Goal: Information Seeking & Learning: Understand process/instructions

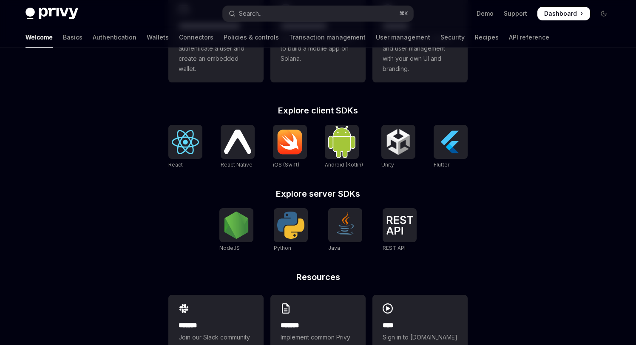
scroll to position [331, 0]
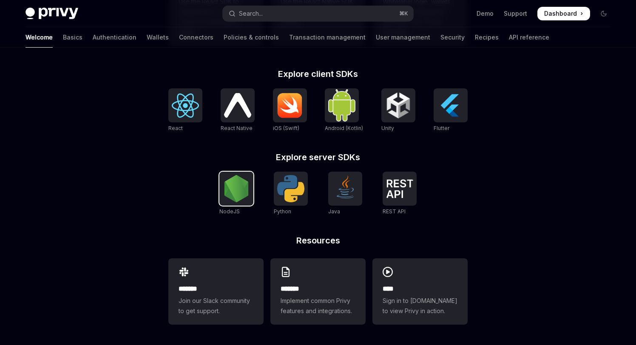
click at [223, 199] on img at bounding box center [236, 188] width 27 height 27
type textarea "*"
click at [185, 109] on img at bounding box center [185, 106] width 27 height 24
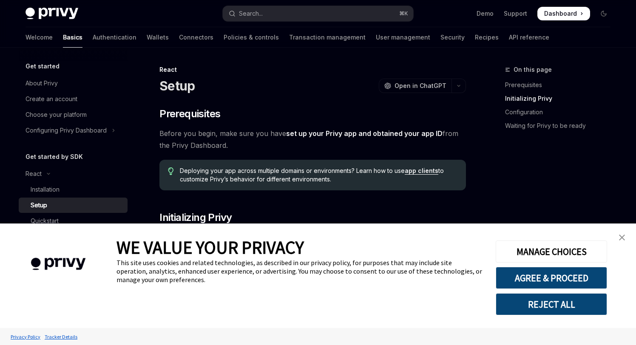
scroll to position [159, 0]
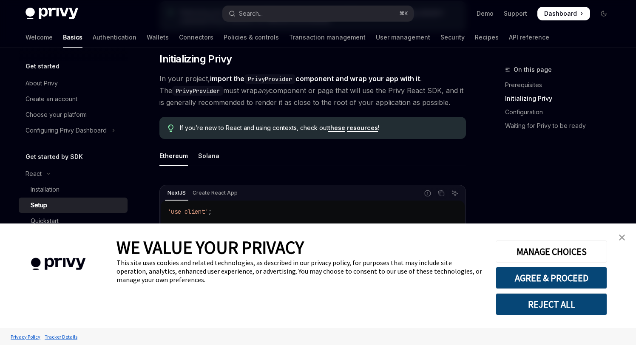
click at [623, 240] on img "close banner" at bounding box center [622, 238] width 6 height 6
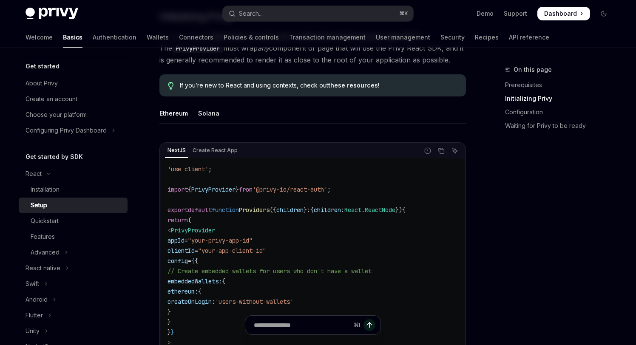
scroll to position [203, 0]
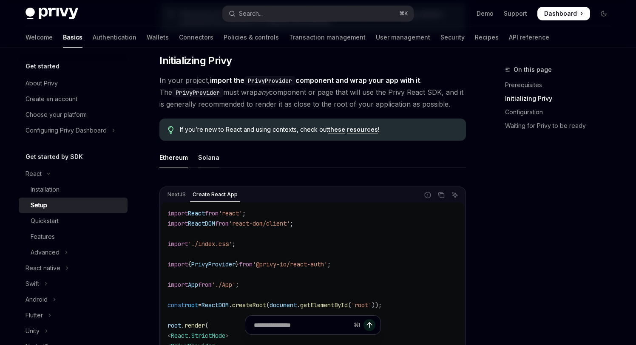
click at [207, 159] on div "Solana" at bounding box center [208, 158] width 21 height 20
type textarea "*"
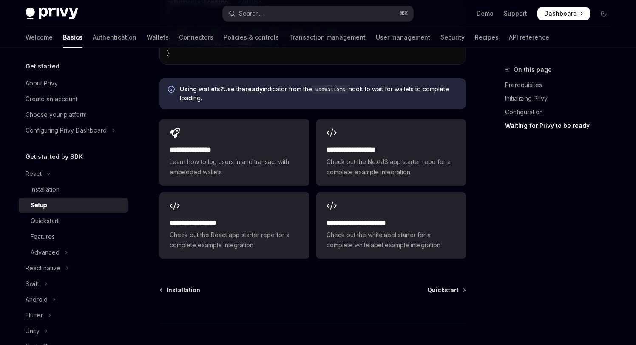
scroll to position [1235, 0]
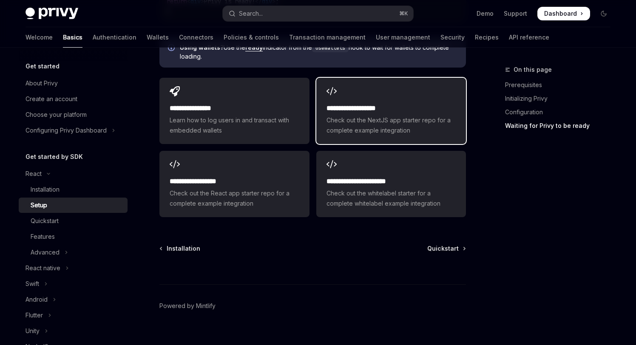
click at [353, 115] on span "Check out the NextJS app starter repo for a complete example integration" at bounding box center [391, 125] width 129 height 20
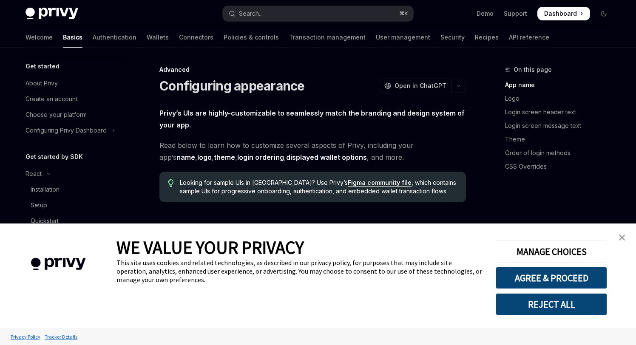
click at [623, 238] on img "close banner" at bounding box center [622, 238] width 6 height 6
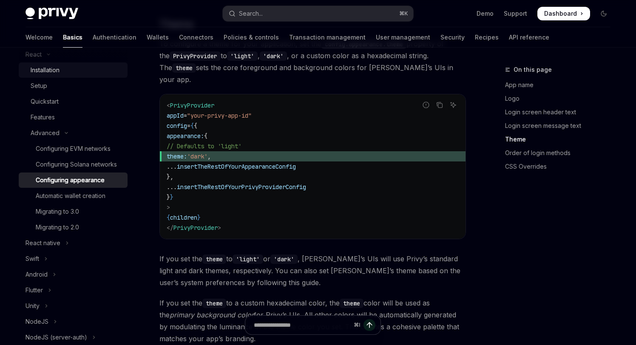
scroll to position [125, 0]
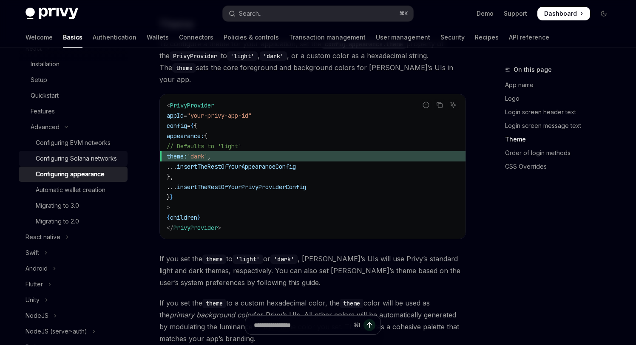
click at [102, 160] on div "Configuring Solana networks" at bounding box center [76, 159] width 81 height 10
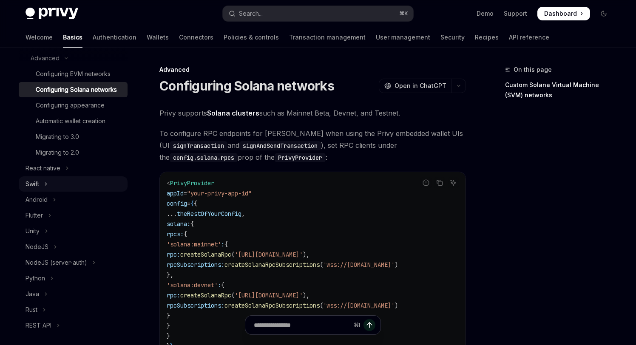
scroll to position [196, 0]
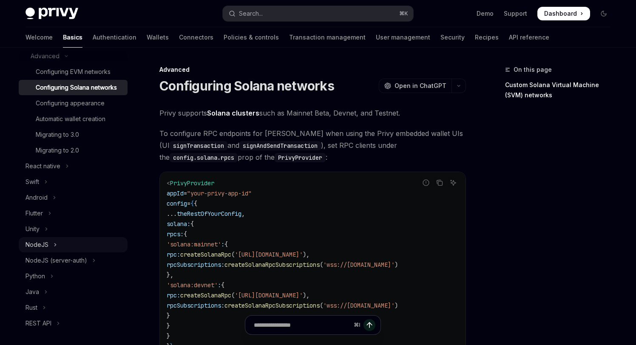
click at [84, 245] on button "NodeJS" at bounding box center [73, 244] width 109 height 15
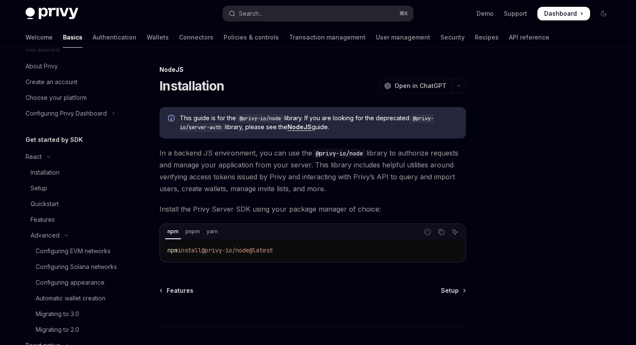
scroll to position [18, 0]
click at [76, 151] on button "React" at bounding box center [73, 155] width 109 height 15
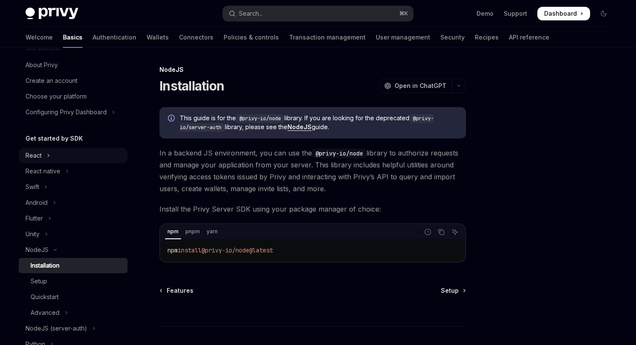
click at [74, 155] on button "React" at bounding box center [73, 155] width 109 height 15
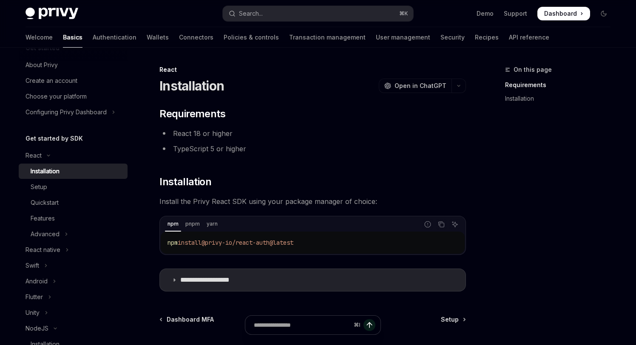
click at [72, 168] on div "Installation" at bounding box center [77, 171] width 92 height 10
type textarea "*"
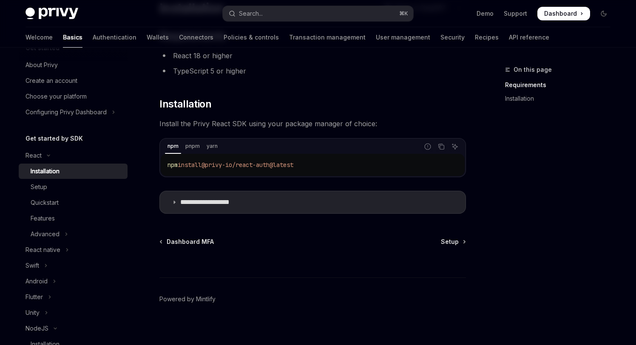
scroll to position [84, 0]
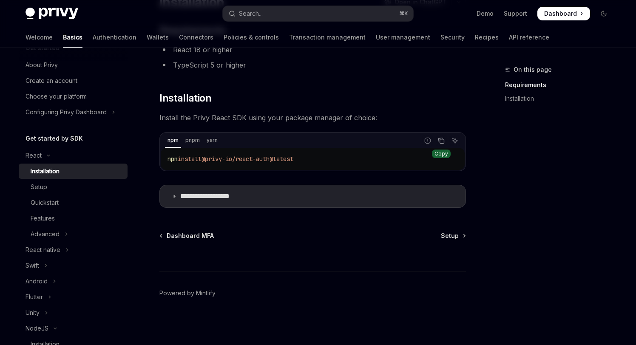
click at [444, 143] on icon "Copy the contents from the code block" at bounding box center [441, 140] width 7 height 7
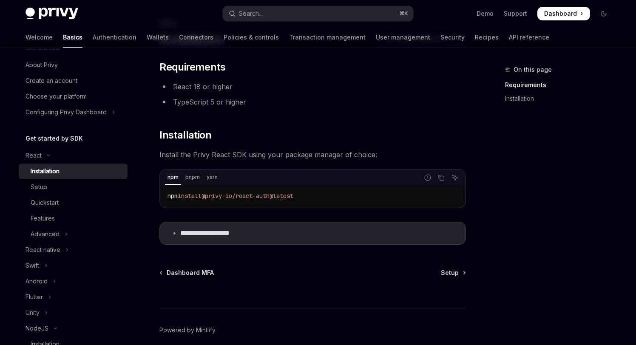
scroll to position [48, 0]
click at [444, 180] on button "Copy the contents from the code block" at bounding box center [441, 176] width 11 height 11
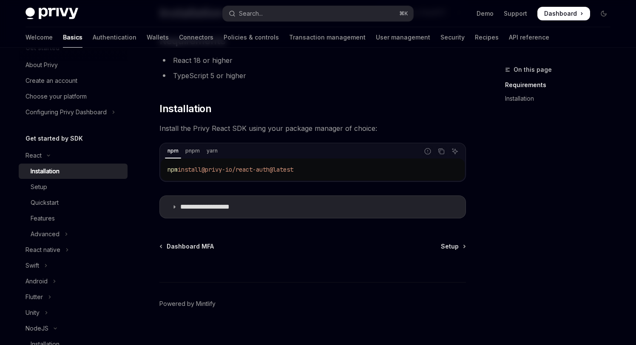
scroll to position [84, 0]
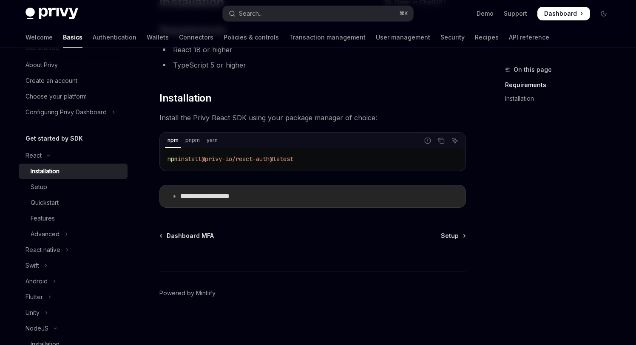
click at [179, 196] on summary "**********" at bounding box center [313, 196] width 306 height 22
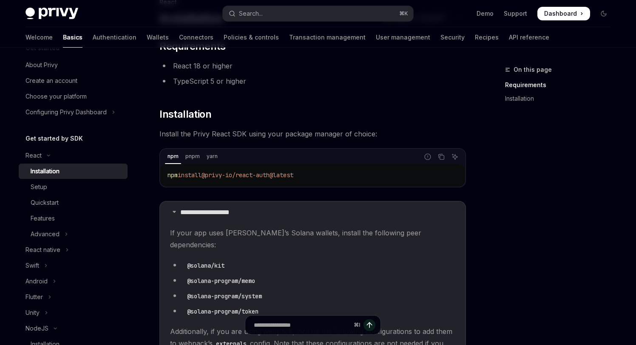
scroll to position [92, 0]
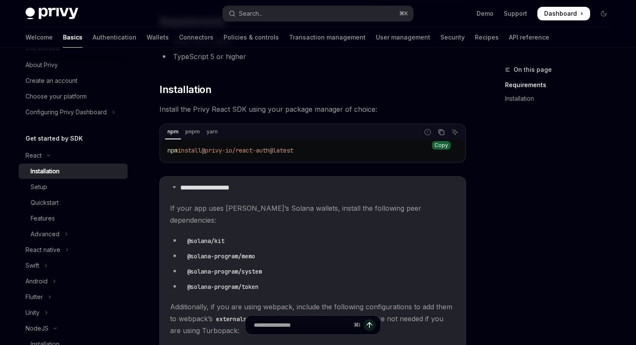
click at [441, 133] on icon "Copy the contents from the code block" at bounding box center [441, 132] width 7 height 7
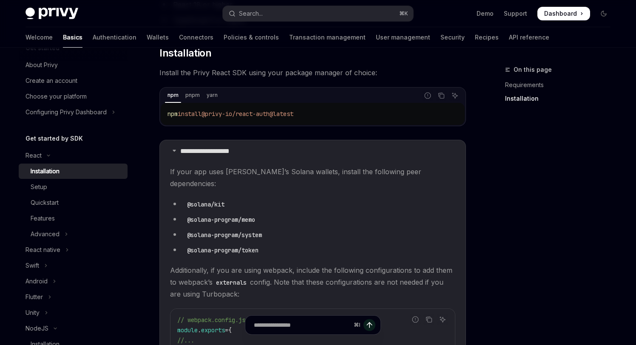
scroll to position [128, 0]
drag, startPoint x: 326, startPoint y: 113, endPoint x: 142, endPoint y: 113, distance: 184.1
click at [142, 113] on div "**********" at bounding box center [232, 320] width 469 height 768
copy span "npm install @privy-io/react-auth@latest"
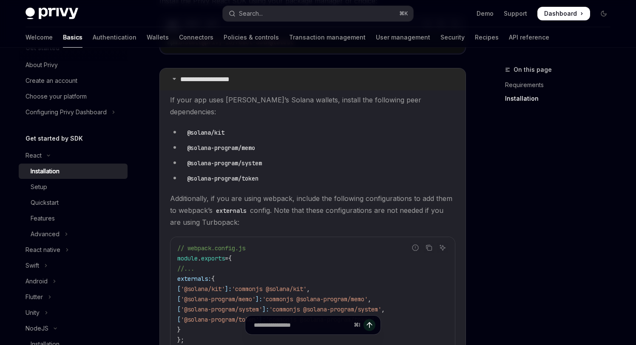
scroll to position [202, 0]
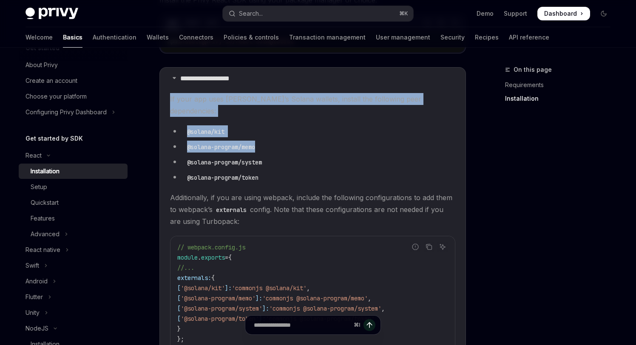
drag, startPoint x: 170, startPoint y: 94, endPoint x: 277, endPoint y: 131, distance: 113.5
click at [277, 131] on children "If your app uses Privy’s Solana wallets, install the following peer dependencie…" at bounding box center [312, 290] width 285 height 394
click at [277, 141] on li "@solana-program/memo" at bounding box center [312, 147] width 285 height 12
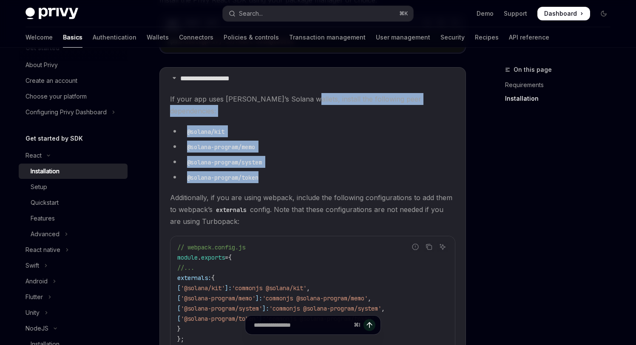
drag, startPoint x: 296, startPoint y: 97, endPoint x: 317, endPoint y: 165, distance: 71.4
click at [317, 165] on children "If your app uses Privy’s Solana wallets, install the following peer dependencie…" at bounding box center [312, 290] width 285 height 394
copy children "install the following peer dependencies: @solana/kit @solana-program/memo @sola…"
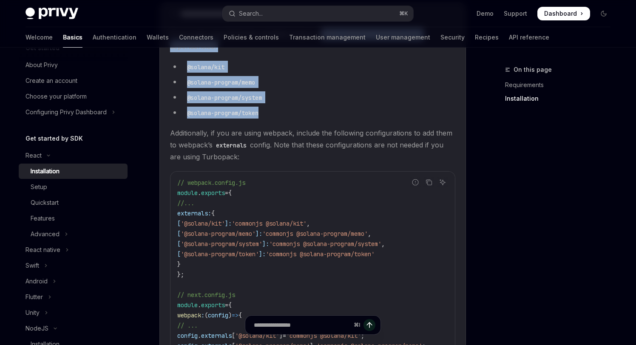
scroll to position [268, 0]
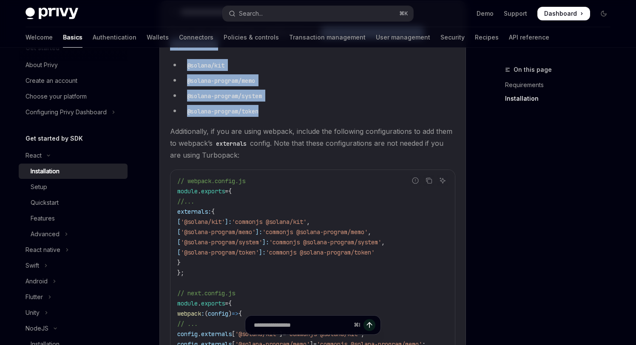
drag, startPoint x: 168, startPoint y: 117, endPoint x: 273, endPoint y: 144, distance: 108.3
click at [273, 144] on details "**********" at bounding box center [312, 214] width 307 height 427
copy span "Additionally, if you are using webpack, include the following configurations to…"
click at [428, 178] on icon "Copy the contents from the code block" at bounding box center [429, 180] width 4 height 4
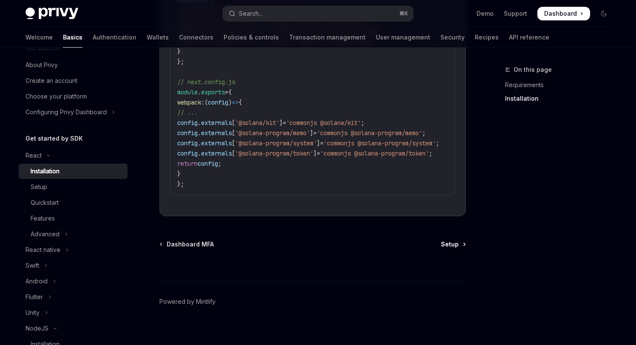
click at [455, 240] on span "Setup" at bounding box center [450, 244] width 18 height 9
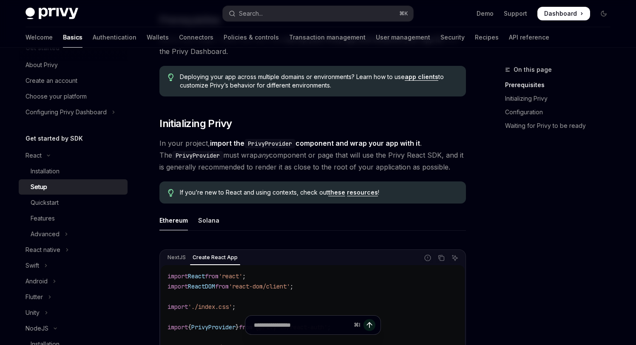
scroll to position [141, 0]
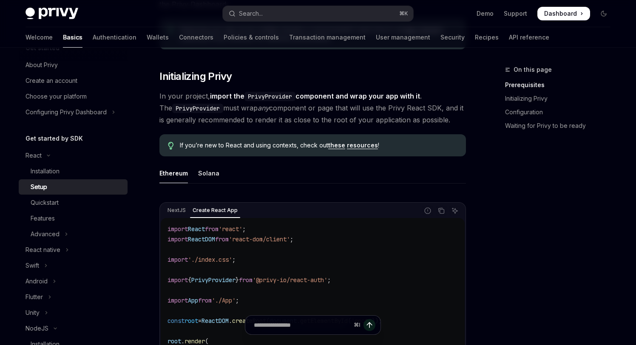
click at [193, 177] on ul "Ethereum Solana" at bounding box center [312, 173] width 307 height 20
click at [205, 173] on div "Solana" at bounding box center [208, 173] width 21 height 20
type textarea "*"
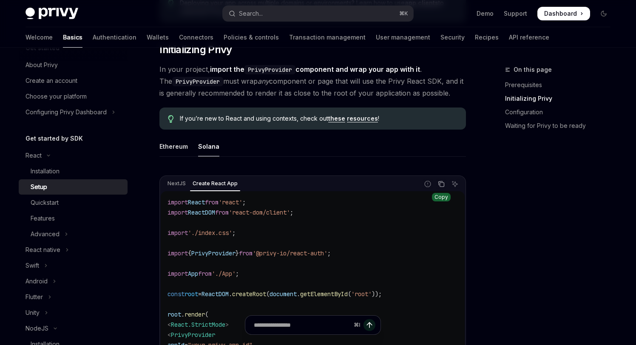
click at [443, 186] on icon "Copy the contents from the code block" at bounding box center [441, 184] width 7 height 7
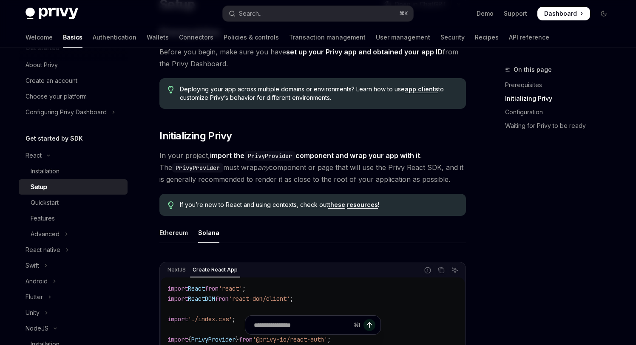
scroll to position [50, 0]
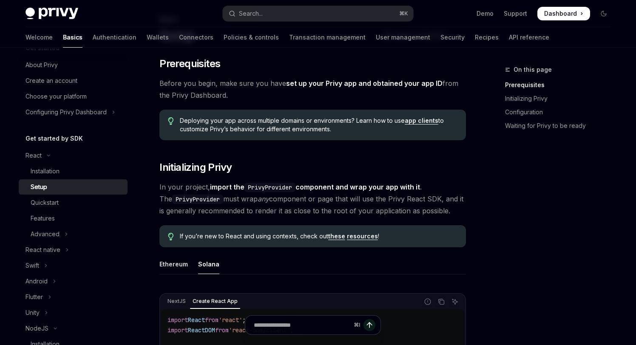
drag, startPoint x: 160, startPoint y: 184, endPoint x: 471, endPoint y: 208, distance: 311.8
copy span "In your project, import the PrivyProvider component and wrap your app with it .…"
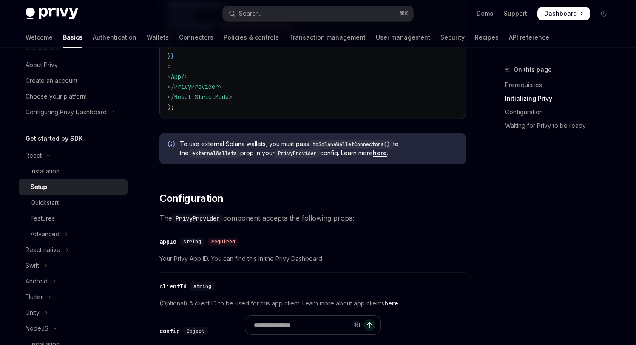
click at [393, 236] on div "​ appId string required Your Privy App ID. You can find this in the Privy Dashb…" at bounding box center [312, 253] width 307 height 40
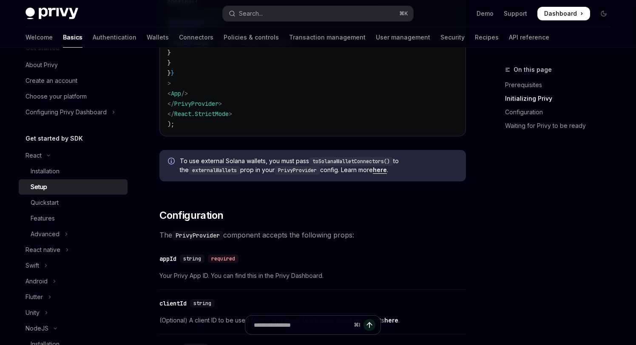
click at [380, 171] on link "here" at bounding box center [380, 170] width 14 height 8
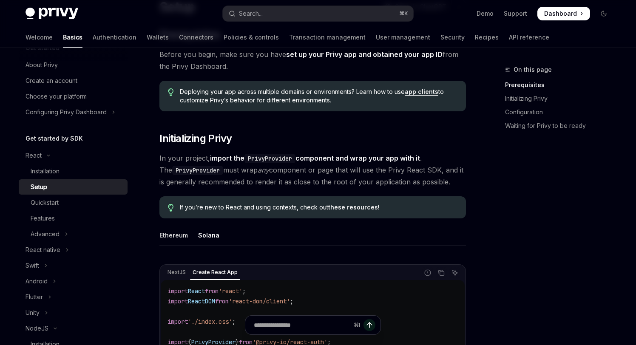
scroll to position [81, 0]
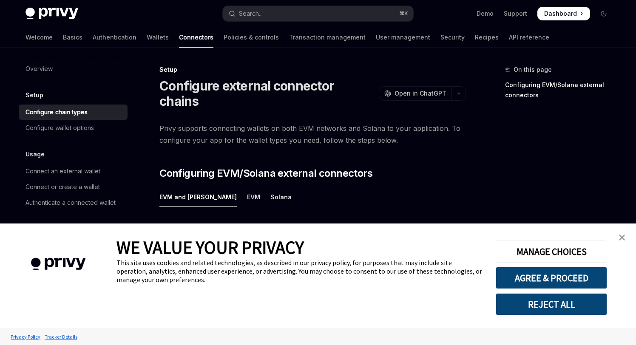
click at [622, 240] on img "close banner" at bounding box center [622, 238] width 6 height 6
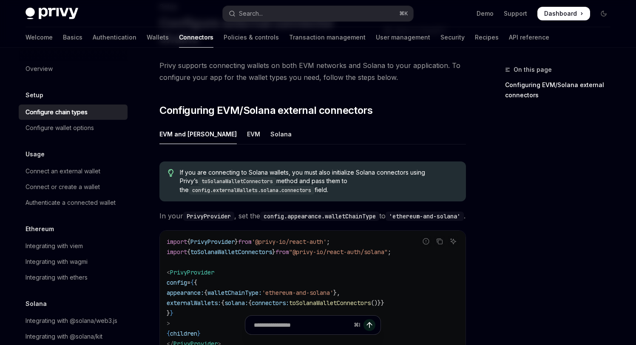
scroll to position [80, 0]
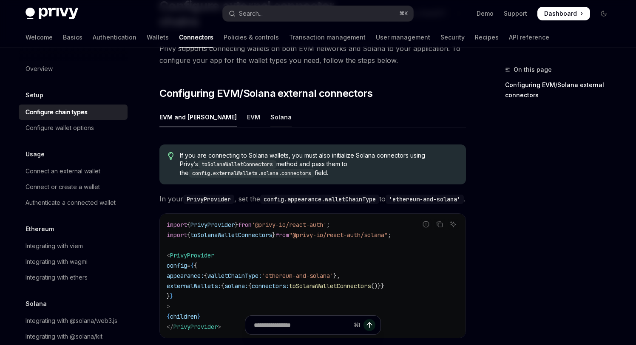
click at [270, 107] on div "Solana" at bounding box center [280, 117] width 21 height 20
type textarea "*"
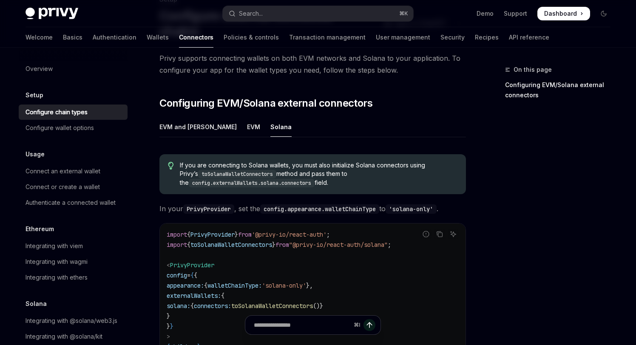
scroll to position [42, 0]
